Goal: Information Seeking & Learning: Learn about a topic

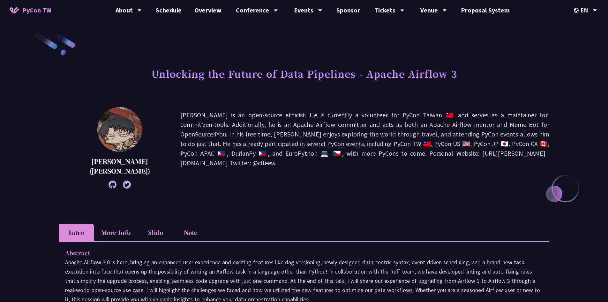
click at [214, 118] on p "[PERSON_NAME] is an open-source ethicist. He is currently a volunteer for PyCon…" at bounding box center [364, 147] width 369 height 75
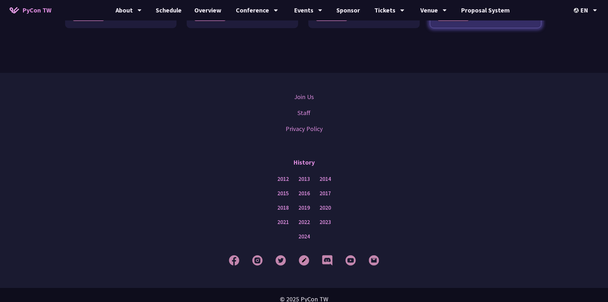
scroll to position [772, 0]
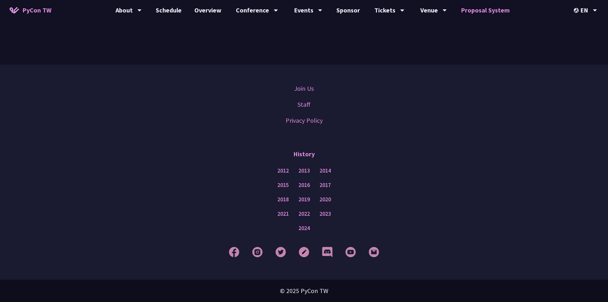
click at [465, 5] on link "Proposal System" at bounding box center [486, 10] width 62 height 20
click at [157, 10] on link "Schedule" at bounding box center [168, 10] width 39 height 20
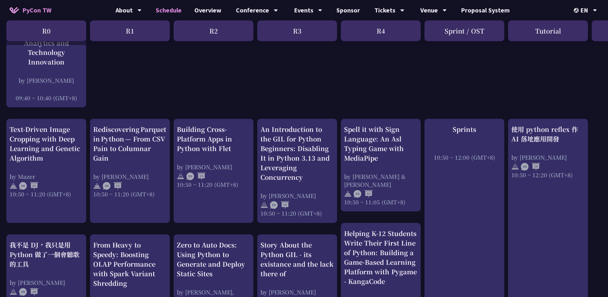
scroll to position [287, 0]
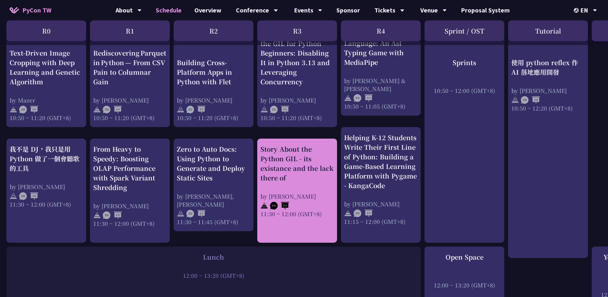
click at [319, 147] on div "Story About the Python GIL - its existance and the lack there of" at bounding box center [297, 163] width 73 height 38
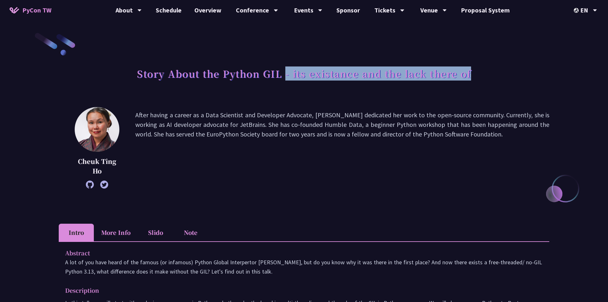
drag, startPoint x: 286, startPoint y: 75, endPoint x: 472, endPoint y: 79, distance: 185.6
click at [472, 79] on div "Story About the Python GIL - its existance and the lack there of" at bounding box center [304, 81] width 491 height 34
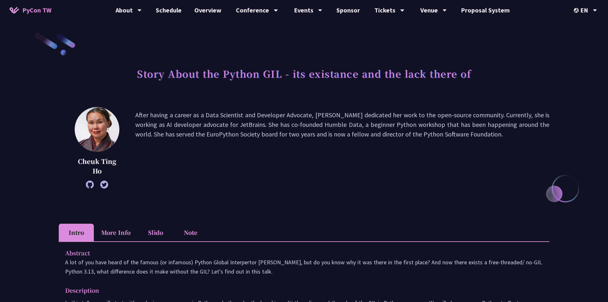
click at [487, 131] on p "After having a career as a Data Scientist and Developer Advocate, [PERSON_NAME]…" at bounding box center [342, 147] width 414 height 75
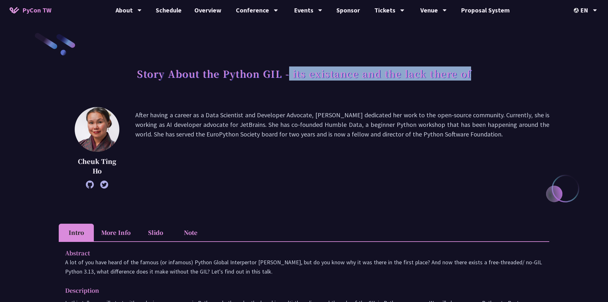
drag, startPoint x: 291, startPoint y: 72, endPoint x: 498, endPoint y: 76, distance: 207.6
click at [498, 76] on div "Story About the Python GIL - its existance and the lack there of" at bounding box center [304, 81] width 491 height 34
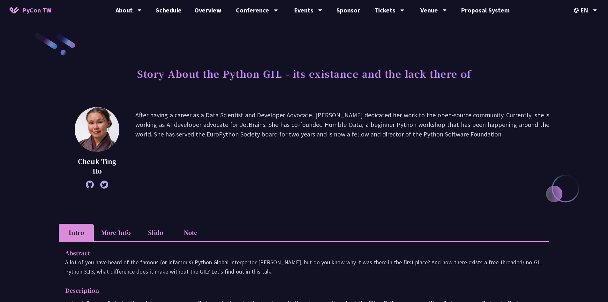
click at [493, 127] on p "After having a career as a Data Scientist and Developer Advocate, [PERSON_NAME]…" at bounding box center [342, 147] width 414 height 75
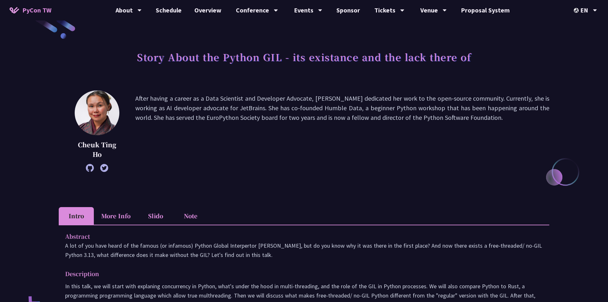
scroll to position [32, 0]
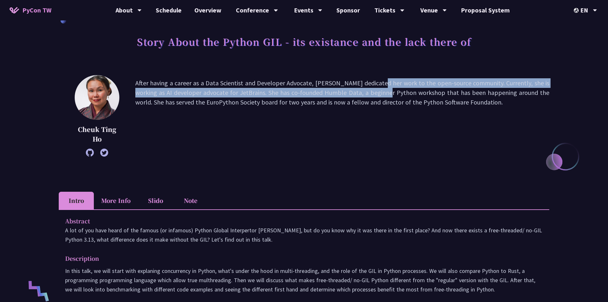
drag, startPoint x: 331, startPoint y: 83, endPoint x: 329, endPoint y: 92, distance: 8.5
click at [329, 92] on p "After having a career as a Data Scientist and Developer Advocate, [PERSON_NAME]…" at bounding box center [342, 115] width 414 height 75
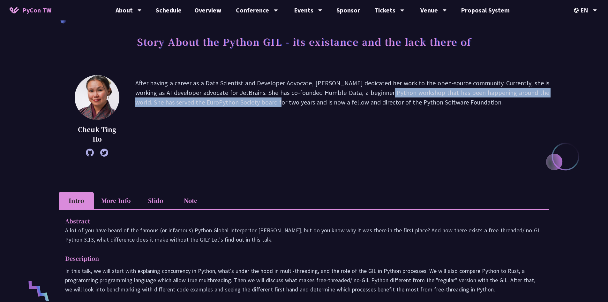
drag, startPoint x: 331, startPoint y: 94, endPoint x: 217, endPoint y: 108, distance: 115.5
click at [217, 108] on p "After having a career as a Data Scientist and Developer Advocate, [PERSON_NAME]…" at bounding box center [342, 115] width 414 height 75
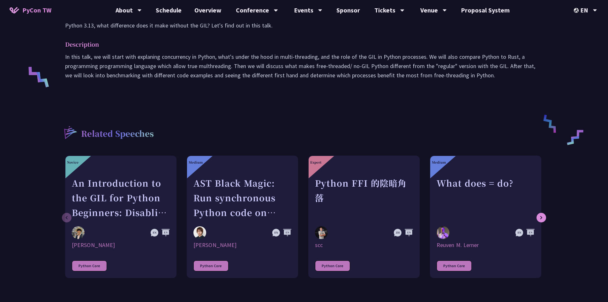
scroll to position [255, 0]
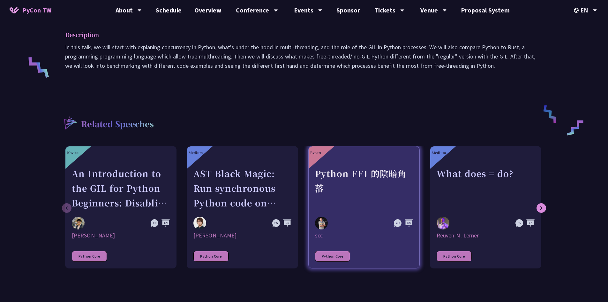
click at [395, 155] on div at bounding box center [364, 154] width 98 height 8
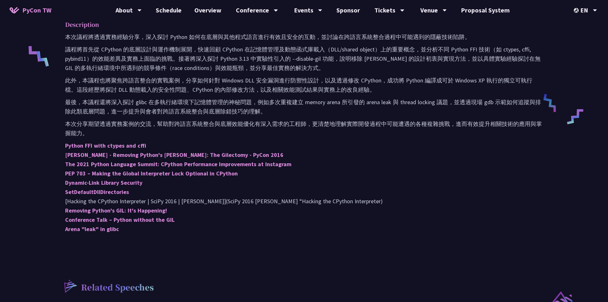
scroll to position [255, 0]
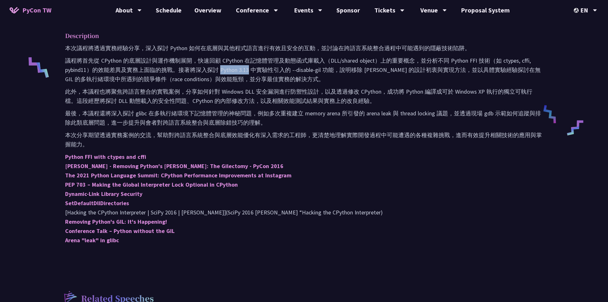
drag, startPoint x: 222, startPoint y: 72, endPoint x: 250, endPoint y: 73, distance: 28.1
click at [250, 73] on p "議程將首先從 CPython 的底層設計與運作機制展開，快速回顧 CPython 在記憶體管理及動態函式庫載入（DLL/shared object）上的重要概…" at bounding box center [304, 70] width 478 height 28
copy p "Python 3.13"
drag, startPoint x: 449, startPoint y: 62, endPoint x: 478, endPoint y: 62, distance: 29.1
click at [478, 62] on p "議程將首先從 CPython 的底層設計與運作機制展開，快速回顧 CPython 在記憶體管理及動態函式庫載入（DLL/shared object）上的重要概…" at bounding box center [304, 70] width 478 height 28
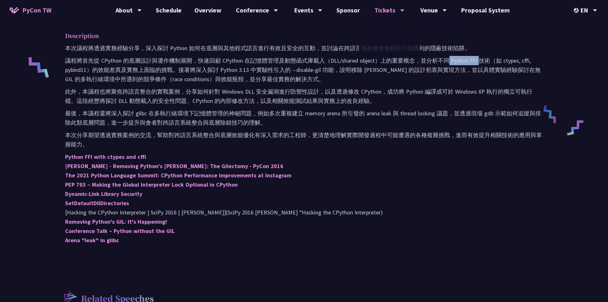
copy p "Python FFI"
click at [139, 115] on p "最後，本議程還將深入探討 glibc 在多執行緒環境下記憶體管理的神秘問題，例如多次重複建立 memory arena 所引發的 arena leak 與 t…" at bounding box center [304, 118] width 478 height 19
copy p "glibc"
drag, startPoint x: 218, startPoint y: 68, endPoint x: 251, endPoint y: 69, distance: 32.9
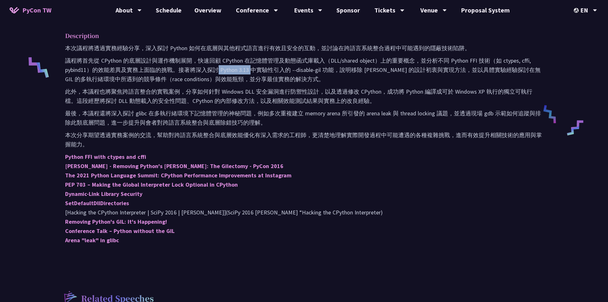
click at [251, 69] on p "議程將首先從 CPython 的底層設計與運作機制展開，快速回顧 CPython 在記憶體管理及動態函式庫載入（DLL/shared object）上的重要概…" at bounding box center [304, 70] width 478 height 28
